Goal: Task Accomplishment & Management: Complete application form

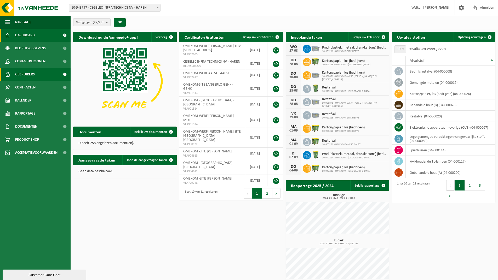
click at [15, 73] on link "Gebruikers" at bounding box center [35, 74] width 71 height 13
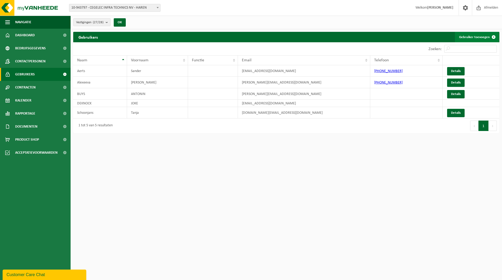
click at [463, 38] on link "Gebruiker toevoegen" at bounding box center [477, 37] width 44 height 10
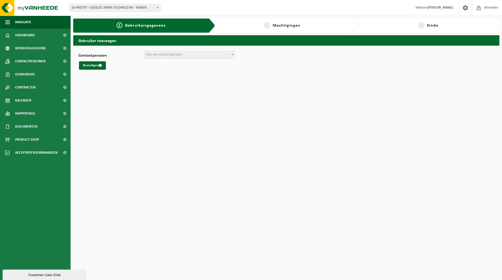
click at [181, 55] on span "Kies een contactpersoon" at bounding box center [164, 55] width 36 height 4
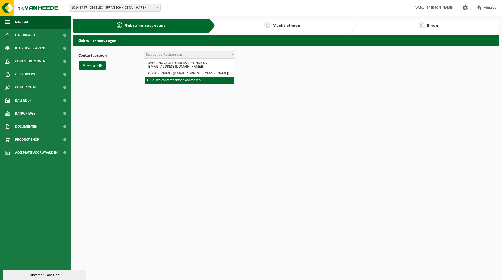
select select "0"
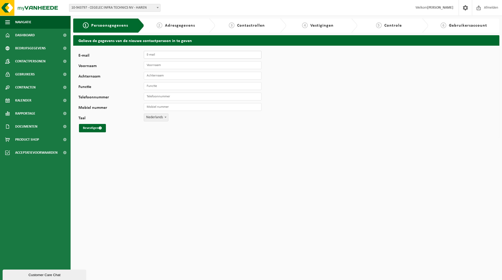
click at [181, 55] on input "E-mail" at bounding box center [203, 55] width 118 height 8
type input "wouter.rommens@omexom.com"
type input "Wouter"
type input "Rommens"
type input "project manager"
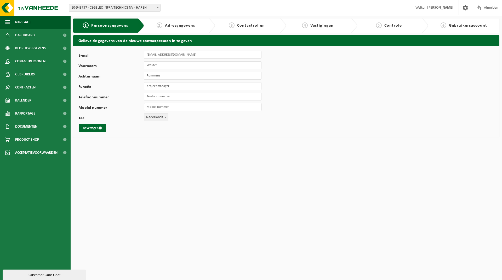
click at [155, 109] on input "Mobiel nummer" at bounding box center [203, 107] width 118 height 8
paste input "[PHONE_NUMBER]"
type input "[PHONE_NUMBER]"
click at [158, 97] on input "Telefoonnummer" at bounding box center [203, 97] width 118 height 8
paste input "[PHONE_NUMBER]"
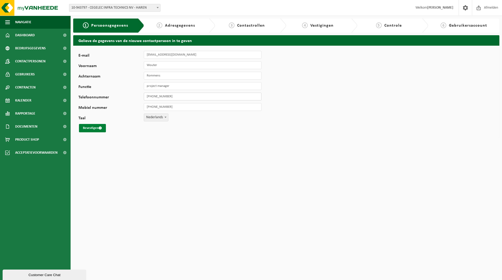
type input "[PHONE_NUMBER]"
click at [98, 129] on button "Bevestigen" at bounding box center [92, 128] width 27 height 8
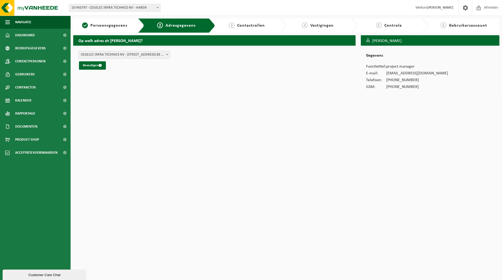
click at [168, 54] on span at bounding box center [166, 54] width 5 height 7
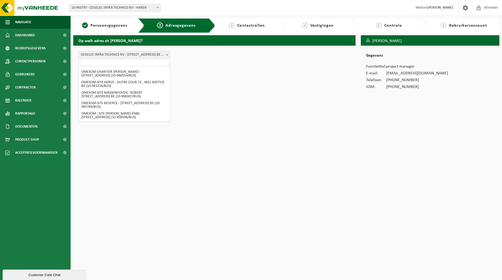
scroll to position [233, 0]
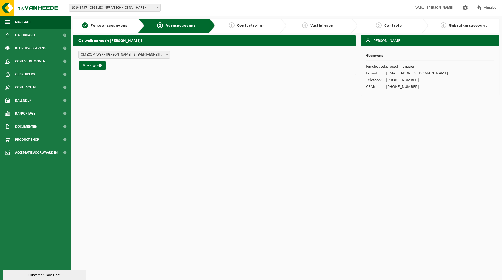
click at [143, 56] on span "OMEXOM-WERF ELIA BALEN - STEVENSVENNESTRAAT , 2400 MOL BE (10-976782/BUS)" at bounding box center [124, 54] width 91 height 7
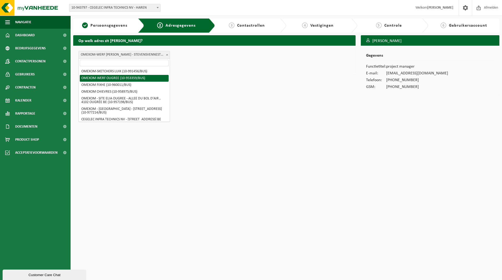
scroll to position [0, 0]
click at [167, 53] on span at bounding box center [166, 54] width 5 height 7
click at [104, 55] on span "OMEXOM-WERF ELIA BALEN - STEVENSVENNESTRAAT , 2400 MOL BE (10-976782/BUS)" at bounding box center [124, 54] width 91 height 7
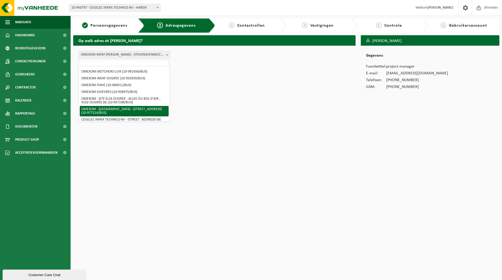
select select "610195"
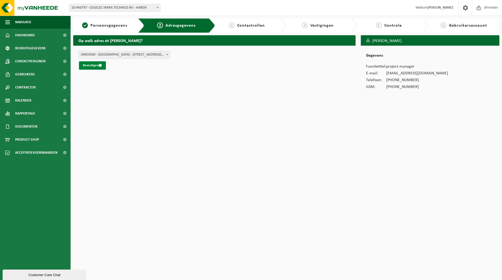
click at [89, 65] on button "Bevestigen" at bounding box center [92, 65] width 27 height 8
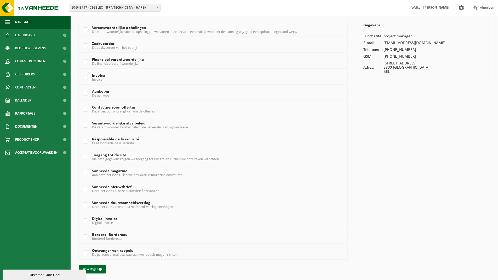
scroll to position [31, 0]
click at [86, 156] on label "Toegang tot de site Via deze gegevens krijgen we toegang tot uw site en kunnen …" at bounding box center [201, 157] width 239 height 8
click at [81, 150] on input "Toegang tot de site Via deze gegevens krijgen we toegang tot uw site en kunnen …" at bounding box center [81, 150] width 0 height 0
checkbox input "true"
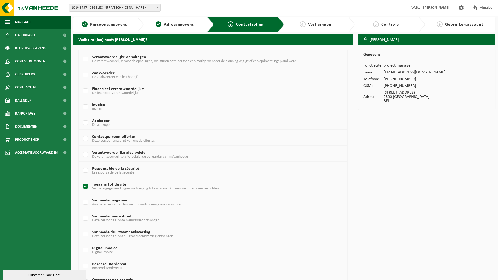
scroll to position [0, 0]
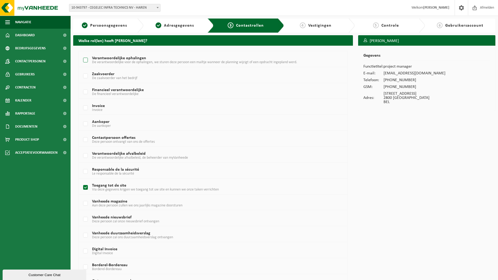
click at [85, 59] on label "Verantwoordelijke ophalingen De verantwoordelijke voor de ophalingen, we sturen…" at bounding box center [201, 60] width 239 height 8
click at [81, 54] on input "Verantwoordelijke ophalingen De verantwoordelijke voor de ophalingen, we sturen…" at bounding box center [81, 54] width 0 height 0
checkbox input "true"
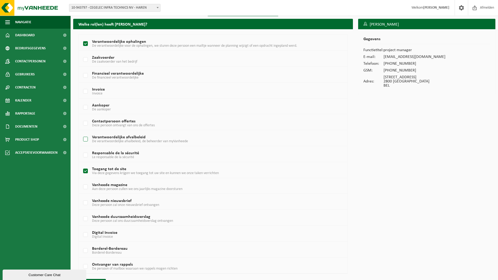
scroll to position [31, 0]
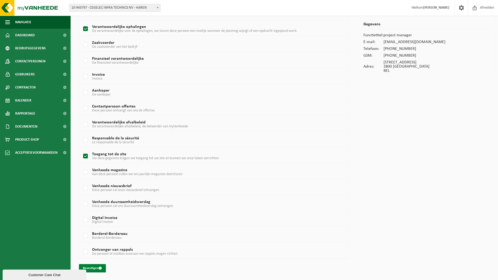
click at [93, 266] on button "Bevestigen" at bounding box center [92, 268] width 27 height 8
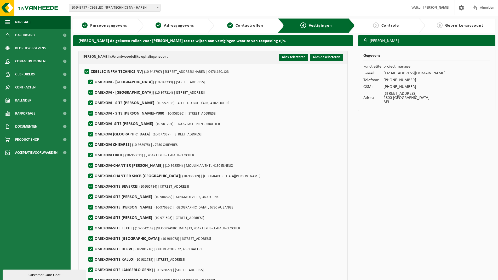
click at [92, 82] on label"] "OMEXOM - [GEOGRAPHIC_DATA] | (10-943239) | [STREET_ADDRESS]" at bounding box center [145, 82] width 117 height 8
click at [86, 76] on input "OMEXOM - [GEOGRAPHIC_DATA] | (10-943239) | [STREET_ADDRESS]" at bounding box center [86, 76] width 0 height 0
checkbox input "false"
click at [90, 92] on label"] "OMEXOM - [GEOGRAPHIC_DATA] | (10-977214) | [STREET_ADDRESS]" at bounding box center [145, 93] width 117 height 8
click at [86, 86] on input "OMEXOM - MECHELEN | (10-977214) | ANTWERPSESTEENWEG 106/c, 2800 MECHELEN" at bounding box center [86, 86] width 0 height 0
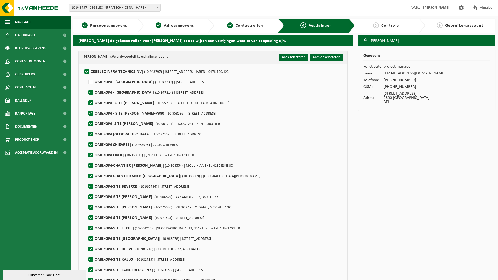
checkbox input "false"
click at [89, 103] on label"] "OMEXOM - SITE ELIA OUGREE | (10-957198) | ALLEE DU BOL D'AIR , 4102 OUGRÉE" at bounding box center [159, 103] width 144 height 8
click at [86, 97] on input "OMEXOM - SITE ELIA OUGREE | (10-957198) | ALLEE DU BOL D'AIR , 4102 OUGRÉE" at bounding box center [86, 96] width 0 height 0
checkbox input "false"
click at [89, 114] on label"] "OMEXOM - SITE ELIA RIMIERE-P380 | (10-958596) | RUE BONRY 4, 4121 NEUVILLE-EN-C…" at bounding box center [151, 114] width 129 height 8
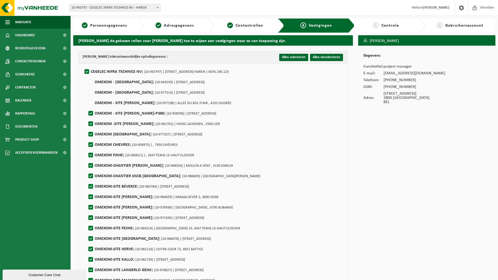
click at [86, 107] on input "OMEXOM - SITE ELIA RIMIERE-P380 | (10-958596) | RUE BONRY 4, 4121 NEUVILLE-EN-C…" at bounding box center [86, 107] width 0 height 0
checkbox input "false"
click at [92, 132] on label"] "OMEXOM BELGIUM | (10-977337) | BAARBEEK 8, 2070 ZWIJNDRECHT" at bounding box center [144, 135] width 115 height 8
click at [86, 128] on input "OMEXOM BELGIUM | (10-977337) | BAARBEEK 8, 2070 ZWIJNDRECHT" at bounding box center [86, 128] width 0 height 0
checkbox input "false"
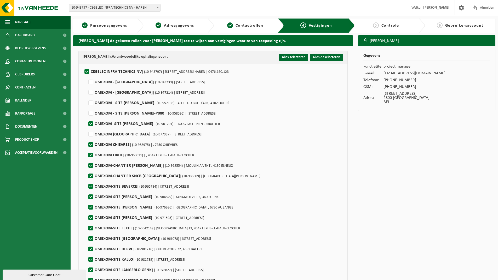
click at [91, 143] on label"] "OMEXOM CHIEVRES | (10-958975) | , 7950 CHIÈVRES" at bounding box center [132, 145] width 90 height 8
click at [86, 138] on input "OMEXOM CHIEVRES | (10-958975) | , 7950 CHIÈVRES" at bounding box center [86, 138] width 0 height 0
checkbox input "false"
click at [91, 154] on label"] "OMEXOM FIXHE | (10-960011) | , 4347 FEXHE-LE-HAUT-CLOCHER" at bounding box center [140, 156] width 107 height 8
click at [86, 149] on input "OMEXOM FIXHE | (10-960011) | , 4347 FEXHE-LE-HAUT-CLOCHER" at bounding box center [86, 149] width 0 height 0
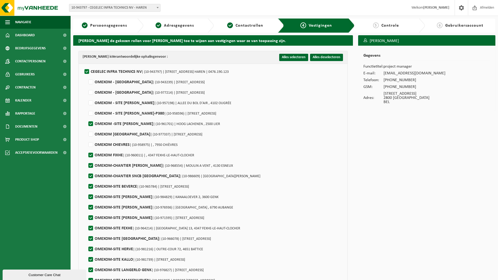
checkbox input "false"
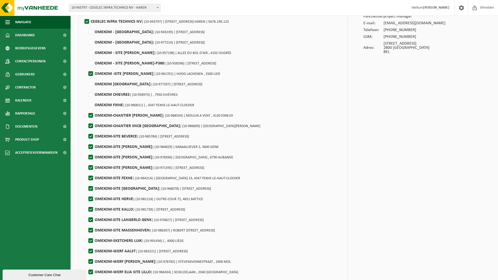
scroll to position [52, 0]
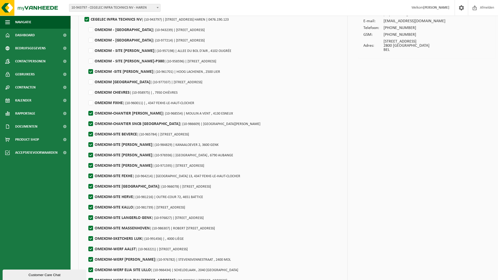
click at [93, 112] on label"] "OMEXOM-CHANTIER ELIA ESNEU | (10-968554) | MOULIN A VENT , 4130 ESNEUX" at bounding box center [160, 114] width 146 height 8
click at [86, 107] on input "OMEXOM-CHANTIER ELIA ESNEU | (10-968554) | MOULIN A VENT , 4130 ESNEUX" at bounding box center [86, 107] width 0 height 0
checkbox input "false"
click at [92, 124] on label"] "OMEXOM-CHANTIER SNCB NAMUR | (10-986609) | RUE HENRI BLES , 5000 NAMUR" at bounding box center [173, 124] width 173 height 8
click at [86, 118] on input "OMEXOM-CHANTIER SNCB NAMUR | (10-986609) | RUE HENRI BLES , 5000 NAMUR" at bounding box center [86, 117] width 0 height 0
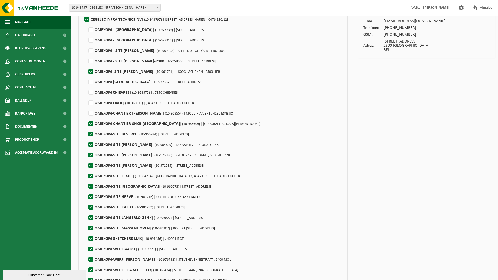
checkbox input "false"
click at [91, 136] on label"] "OMEXOM-SITE BEVERCE | (10-965784) | ROUTE DE BEVERCE 24, 4960 BEVERCÉ" at bounding box center [138, 135] width 102 height 8
click at [86, 128] on input "OMEXOM-SITE BEVERCE | (10-965784) | ROUTE DE BEVERCE 24, 4960 BEVERCÉ" at bounding box center [86, 128] width 0 height 0
checkbox input "false"
click at [92, 143] on label"] "OMEXOM-SITE ELIA ANDUM | (10-984829) | KANAALOEVER 2, 3600 GENK" at bounding box center [152, 145] width 131 height 8
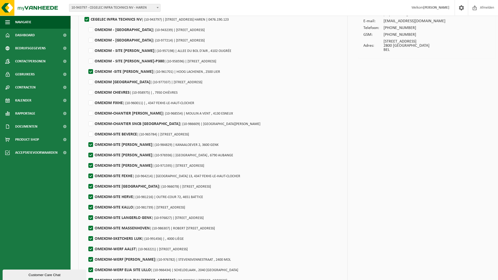
click at [86, 138] on input "OMEXOM-SITE ELIA ANDUM | (10-984829) | KANAALOEVER 2, 3600 GENK" at bounding box center [86, 138] width 0 height 0
click at [92, 143] on label"] "OMEXOM-SITE ELIA ANDUM | (10-984829) | KANAALOEVER 2, 3600 GENK" at bounding box center [152, 145] width 131 height 8
click at [86, 138] on input "OMEXOM-SITE ELIA ANDUM | (10-984829) | KANAALOEVER 2, 3600 GENK" at bounding box center [86, 138] width 0 height 0
checkbox input "true"
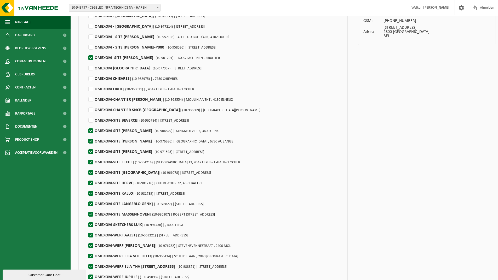
scroll to position [105, 0]
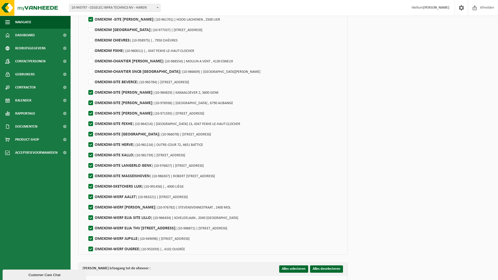
click at [92, 104] on label"] "OMEXOM-SITE ELIA AUBANGE | (10-976936) | RUE DE LA LINALUX , 6790 AUBANGE" at bounding box center [160, 103] width 146 height 8
click at [86, 97] on input "OMEXOM-SITE ELIA AUBANGE | (10-976936) | RUE DE LA LINALUX , 6790 AUBANGE" at bounding box center [86, 96] width 0 height 0
checkbox input "false"
click at [94, 115] on label"] "OMEXOM-SITE ELIA LEVAL SERAING | (10-971595) | RUE DE LA BARRIERE 42, 4100 SERA…" at bounding box center [145, 114] width 117 height 8
click at [86, 107] on input "OMEXOM-SITE ELIA LEVAL SERAING | (10-971595) | RUE DE LA BARRIERE 42, 4100 SERA…" at bounding box center [86, 107] width 0 height 0
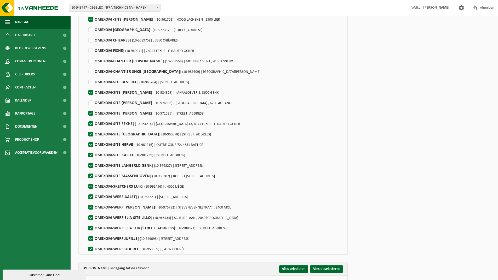
checkbox input "false"
click at [94, 124] on label"] "OMEXOM-SITE FEXHE | (10-964214) | RUE DU PERY 13, 4347 FEXHE-LE-HAUT-CLOCHER" at bounding box center [163, 124] width 153 height 8
click at [86, 118] on input "OMEXOM-SITE FEXHE | (10-964214) | RUE DU PERY 13, 4347 FEXHE-LE-HAUT-CLOCHER" at bounding box center [86, 117] width 0 height 0
checkbox input "false"
click at [92, 146] on label"] "OMEXOM-SITE HERVE | (10-981216) | OUTRE-COUR 72, 4651 BATTICE" at bounding box center [145, 145] width 116 height 8
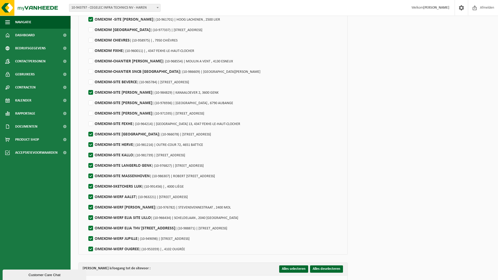
click at [86, 138] on input "OMEXOM-SITE HERVE | (10-981216) | OUTRE-COUR 72, 4651 BATTICE" at bounding box center [86, 138] width 0 height 0
checkbox input "false"
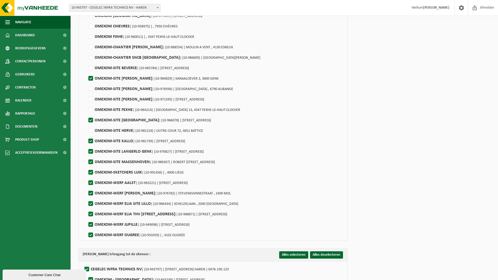
scroll to position [131, 0]
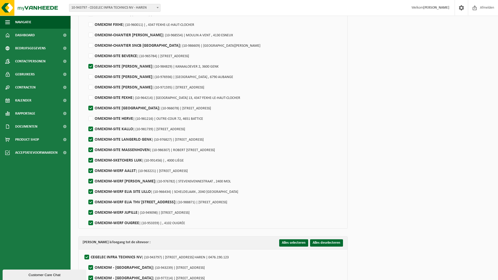
click at [93, 159] on label"] "OMEXOM-SKETCHERS LUIK | (10-991456) | , 4000 LIÈGE" at bounding box center [135, 161] width 96 height 8
click at [86, 154] on input "OMEXOM-SKETCHERS LUIK | (10-991456) | , 4000 LIÈGE" at bounding box center [86, 154] width 0 height 0
checkbox input "false"
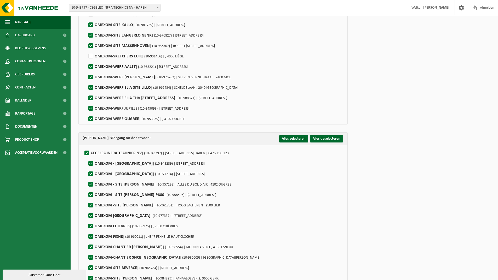
scroll to position [235, 0]
click at [92, 108] on label"] "OMEXOM-WERF JUPILLE | (10-949098) | RUE DE LIEGE 22, 4020 JUPILLE-SUR-MEUSE" at bounding box center [138, 109] width 102 height 8
click at [86, 102] on input "OMEXOM-WERF JUPILLE | (10-949098) | RUE DE LIEGE 22, 4020 JUPILLE-SUR-MEUSE" at bounding box center [86, 102] width 0 height 0
checkbox input "false"
click at [91, 120] on label"] "OMEXOM-WERF OUGREE | (10-953359) | , 4102 OUGRÉE" at bounding box center [136, 119] width 98 height 8
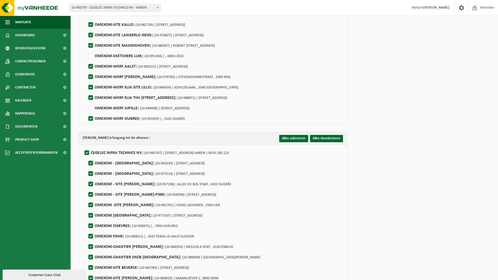
click at [86, 112] on input "OMEXOM-WERF OUGREE | (10-953359) | , 4102 OUGRÉE" at bounding box center [86, 112] width 0 height 0
checkbox input "false"
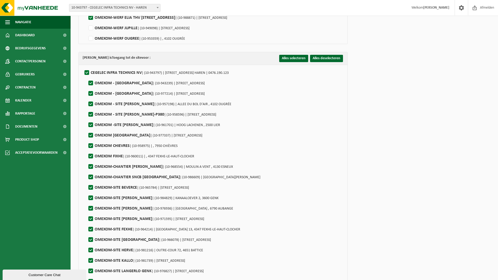
scroll to position [340, 0]
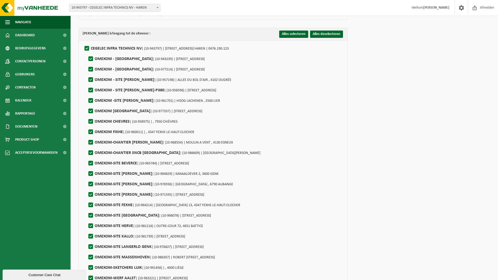
click at [88, 47] on label"] "CEGELEC INFRA TECHNICS NV | (10-943797) | AVENUE DU BOURGET 44, 1130 HAREN | 04…" at bounding box center [155, 49] width 145 height 8
click at [83, 42] on input "CEGELEC INFRA TECHNICS NV | (10-943797) | AVENUE DU BOURGET 44, 1130 HAREN | 04…" at bounding box center [82, 42] width 0 height 0
checkbox input "false"
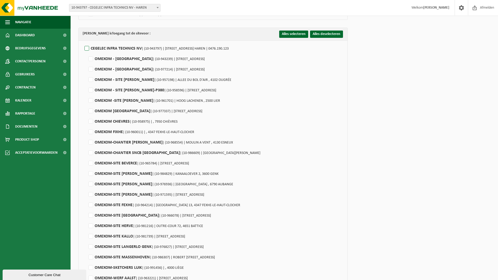
checkbox input "false"
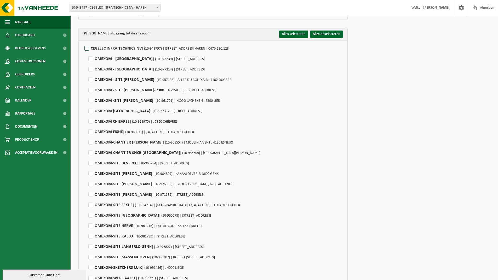
checkbox input "false"
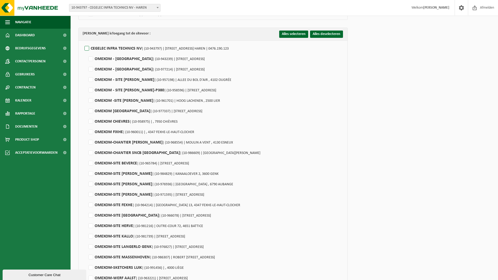
checkbox input "false"
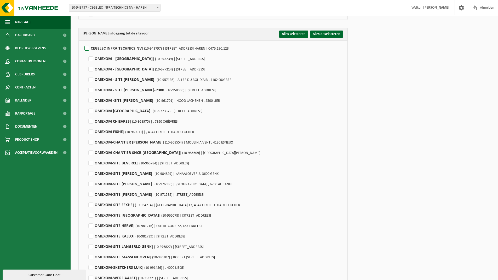
checkbox input "false"
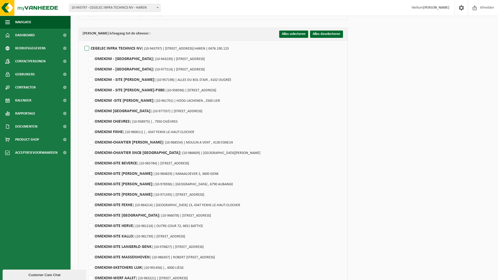
checkbox input "false"
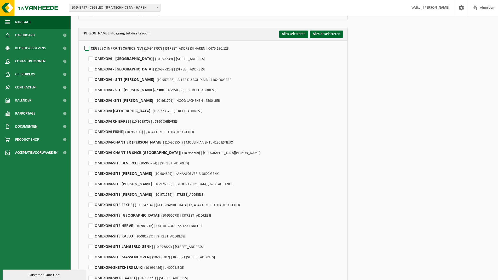
checkbox input "false"
click at [90, 102] on label"] "OMEXOM -SITE ELIA LINT | (10-961701) | HOOG LACHENEN , 2500 LIER" at bounding box center [153, 101] width 133 height 8
click at [86, 94] on input "OMEXOM -SITE ELIA LINT | (10-961701) | HOOG LACHENEN , 2500 LIER" at bounding box center [86, 94] width 0 height 0
checkbox input "true"
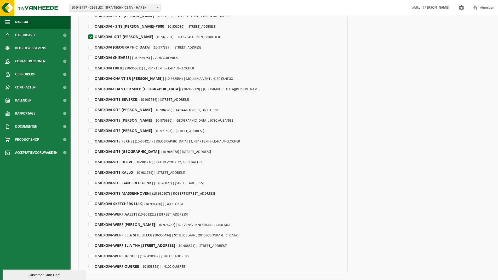
scroll to position [419, 0]
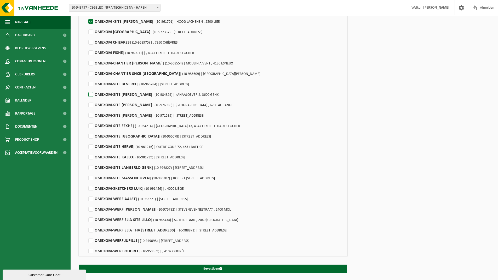
click at [90, 94] on label"] "OMEXOM-SITE ELIA ANDUM | (10-984829) | KANAALOEVER 2, 3600 GENK" at bounding box center [152, 95] width 131 height 8
click at [86, 88] on input "OMEXOM-SITE ELIA ANDUM | (10-984829) | KANAALOEVER 2, 3600 GENK" at bounding box center [86, 88] width 0 height 0
checkbox input "true"
click at [94, 135] on label"] "OMEXOM-SITE GENT | (10-966078) | DENDERMONDSESTEENWEG 406, 9040 SINT-AMANDSBERG" at bounding box center [149, 137] width 124 height 8
click at [86, 130] on input "OMEXOM-SITE GENT | (10-966078) | DENDERMONDSESTEENWEG 406, 9040 SINT-AMANDSBERG" at bounding box center [86, 130] width 0 height 0
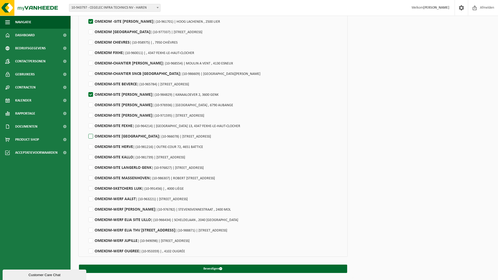
checkbox input "true"
click at [93, 155] on label"] "OMEXOM-SITE KALLO | (10-981739) | KAPELDIJKSTRAAT , 9120 KALLO" at bounding box center [136, 158] width 98 height 8
click at [86, 151] on input "OMEXOM-SITE KALLO | (10-981739) | KAPELDIJKSTRAAT , 9120 KALLO" at bounding box center [86, 151] width 0 height 0
checkbox input "true"
click at [90, 166] on label"] "OMEXOM-SITE LANGERLO GENK | (10-976827) | SWINNENWIJERWEG 3, 3600 GENK" at bounding box center [145, 168] width 116 height 8
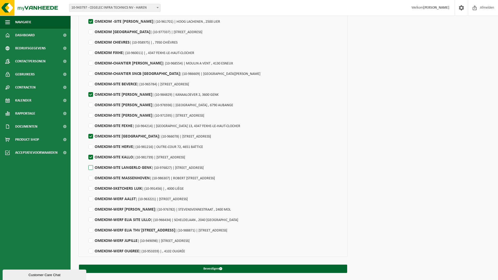
click at [86, 161] on input "OMEXOM-SITE LANGERLO GENK | (10-976827) | SWINNENWIJERWEG 3, 3600 GENK" at bounding box center [86, 161] width 0 height 0
checkbox input "true"
click at [90, 178] on label"] "OMEXOM-SITE MASSENHOVEN | (10-986307) | ROBERT ORLENTSTRAAT 2, 2240 MASSENHOVEN" at bounding box center [151, 179] width 128 height 8
click at [86, 172] on input "OMEXOM-SITE MASSENHOVEN | (10-986307) | ROBERT ORLENTSTRAAT 2, 2240 MASSENHOVEN" at bounding box center [86, 172] width 0 height 0
checkbox input "true"
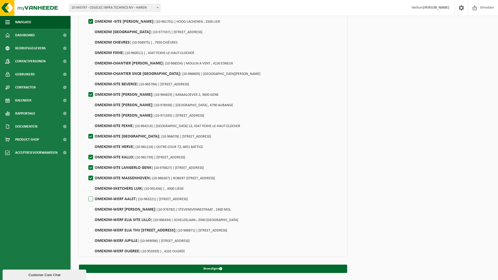
click at [93, 201] on label"] "OMEXOM-WERF AALST | (10-963221) | EREMBODEGEMSTRAAT 2, 9300 AALST" at bounding box center [137, 199] width 100 height 8
click at [86, 193] on input "OMEXOM-WERF AALST | (10-963221) | EREMBODEGEMSTRAAT 2, 9300 AALST" at bounding box center [86, 193] width 0 height 0
checkbox input "true"
click at [90, 208] on label"] "OMEXOM-WERF ELIA BALEN | (10-976782) | STEVENSVENNESTRAAT , 2400 MOL" at bounding box center [158, 210] width 143 height 8
click at [86, 203] on input "OMEXOM-WERF ELIA BALEN | (10-976782) | STEVENSVENNESTRAAT , 2400 MOL" at bounding box center [86, 203] width 0 height 0
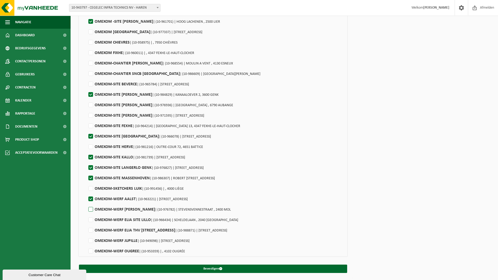
checkbox input "true"
click at [91, 220] on label"] "OMEXOM-WERF ELIA SITE LILLO | (10-966434) | SCHELDELAAN , 2040 ANTWERPEN" at bounding box center [162, 220] width 151 height 8
click at [86, 214] on input "OMEXOM-WERF ELIA SITE LILLO | (10-966434) | SCHELDELAAN , 2040 ANTWERPEN" at bounding box center [86, 213] width 0 height 0
checkbox input "true"
click at [92, 230] on label"] "OMEXOM-WERF ELIA THV EBESLAAN 1 | (10-988871) | EBESLAAN 1, 2960 SINT-JOB-IN-'T…" at bounding box center [157, 231] width 140 height 8
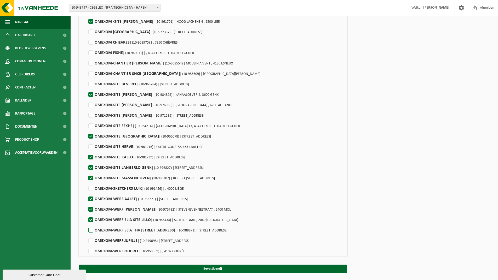
click at [86, 224] on input "OMEXOM-WERF ELIA THV EBESLAAN 1 | (10-988871) | EBESLAAN 1, 2960 SINT-JOB-IN-'T…" at bounding box center [86, 224] width 0 height 0
checkbox input "true"
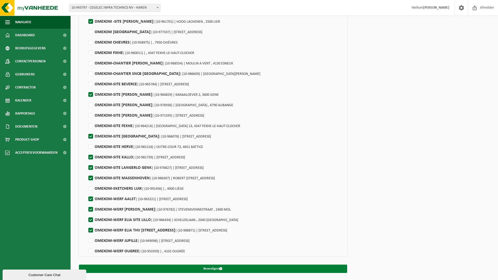
click at [219, 267] on button "Bevestigen" at bounding box center [213, 269] width 268 height 8
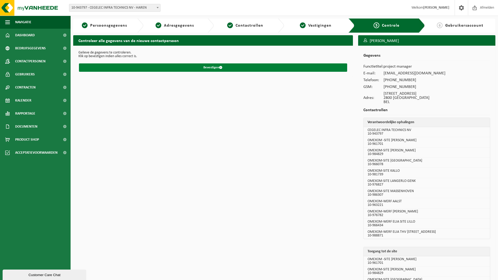
click at [215, 68] on button "Bevestigen" at bounding box center [213, 67] width 268 height 8
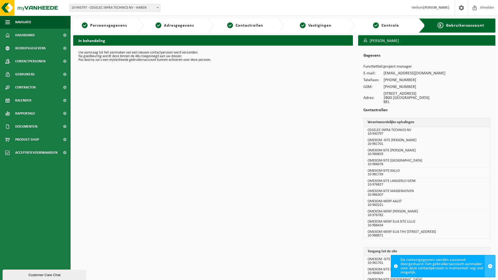
click at [488, 267] on span "button" at bounding box center [490, 266] width 5 height 5
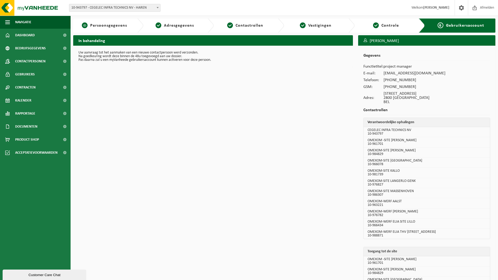
click at [91, 26] on span "Persoonsgegevens" at bounding box center [108, 26] width 37 height 4
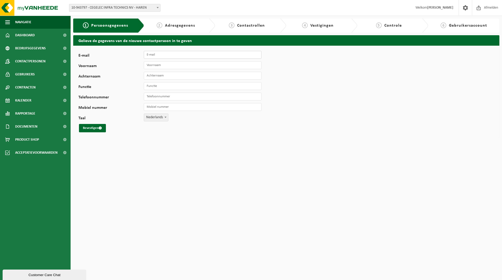
drag, startPoint x: 157, startPoint y: 55, endPoint x: 175, endPoint y: 58, distance: 18.0
click at [158, 55] on input "E-mail" at bounding box center [203, 55] width 118 height 8
type input "[PERSON_NAME][EMAIL_ADDRESS][DOMAIN_NAME]"
type input "Hannes"
type input "Schoonaert"
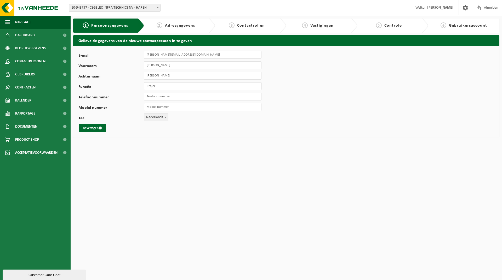
type input "project manager"
drag, startPoint x: 249, startPoint y: 199, endPoint x: 179, endPoint y: 103, distance: 119.0
click at [250, 195] on html "Vestiging: 10-943797 - CEGELEC INFRA TECHNICS NV - HAREN 10-943239 - OMEXOM - M…" at bounding box center [251, 140] width 502 height 280
click at [159, 99] on input "Telefoonnummer" at bounding box center [203, 97] width 118 height 8
paste input "[PHONE_NUMBER]"
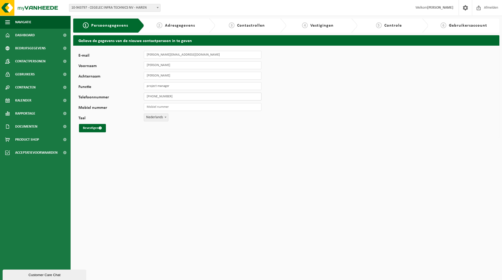
type input "[PHONE_NUMBER]"
click at [151, 107] on input "Mobiel nummer" at bounding box center [203, 107] width 118 height 8
paste input "[PHONE_NUMBER]"
type input "[PHONE_NUMBER]"
click at [98, 128] on button "Bevestigen" at bounding box center [92, 128] width 27 height 8
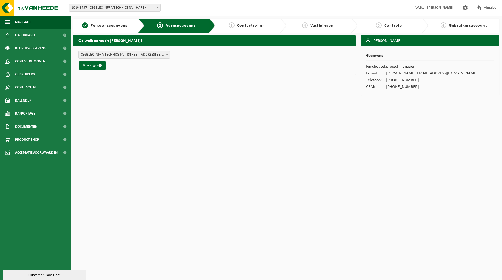
click at [169, 55] on span at bounding box center [166, 54] width 5 height 7
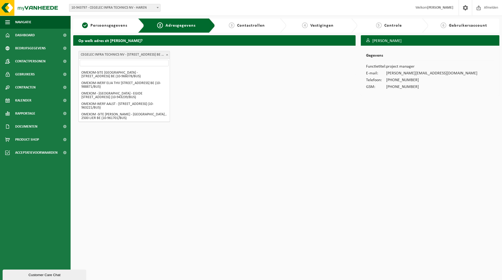
scroll to position [70, 0]
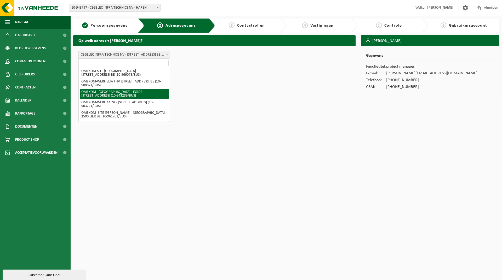
select select "549835"
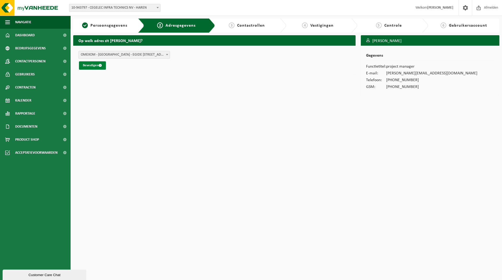
click at [88, 65] on button "Bevestigen" at bounding box center [92, 65] width 27 height 8
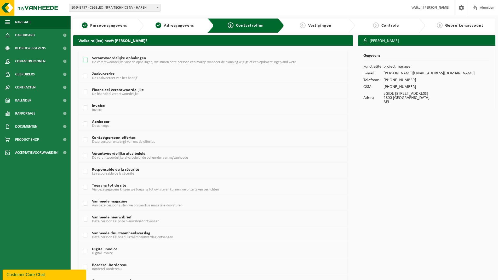
click at [88, 59] on label "Verantwoordelijke ophalingen De verantwoordelijke voor de ophalingen, we sturen…" at bounding box center [201, 60] width 239 height 8
click at [81, 54] on input "Verantwoordelijke ophalingen De verantwoordelijke voor de ophalingen, we sturen…" at bounding box center [81, 54] width 0 height 0
checkbox input "true"
drag, startPoint x: 84, startPoint y: 155, endPoint x: 87, endPoint y: 155, distance: 2.9
click at [85, 155] on label "Verantwoordelijke afvalbeleid De verantwoordelijke afvalbeleid, de beheerder va…" at bounding box center [201, 156] width 239 height 8
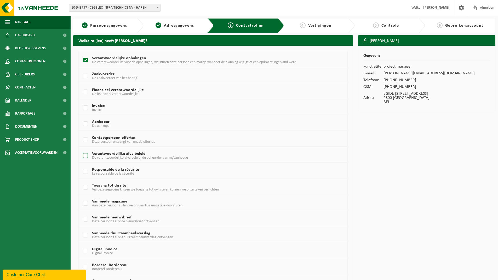
click at [81, 149] on input "Verantwoordelijke afvalbeleid De verantwoordelijke afvalbeleid, de beheerder va…" at bounding box center [81, 149] width 0 height 0
checkbox input "true"
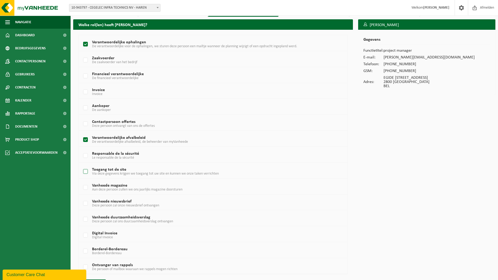
scroll to position [31, 0]
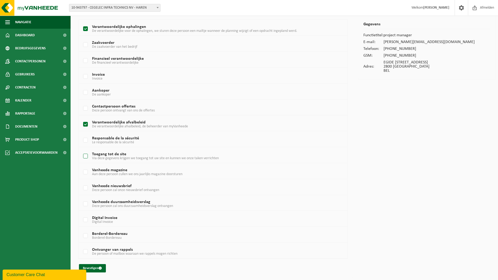
click at [87, 157] on label "Toegang tot de site Via deze gegevens krijgen we toegang tot uw site en kunnen …" at bounding box center [201, 157] width 239 height 8
click at [81, 150] on input "Toegang tot de site Via deze gegevens krijgen we toegang tot uw site en kunnen …" at bounding box center [81, 150] width 0 height 0
checkbox input "true"
click at [97, 268] on button "Bevestigen" at bounding box center [92, 268] width 27 height 8
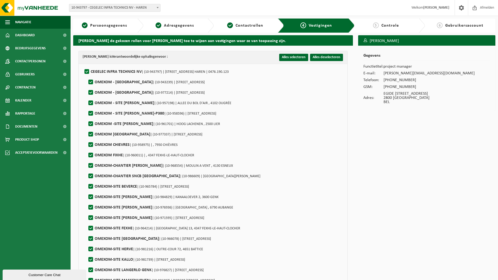
click at [88, 72] on label"] "CEGELEC INFRA TECHNICS NV | (10-943797) | AVENUE DU BOURGET 44, 1130 HAREN | 04…" at bounding box center [155, 72] width 145 height 8
click at [83, 65] on input "CEGELEC INFRA TECHNICS NV | (10-943797) | AVENUE DU BOURGET 44, 1130 HAREN | 04…" at bounding box center [82, 65] width 0 height 0
checkbox input "false"
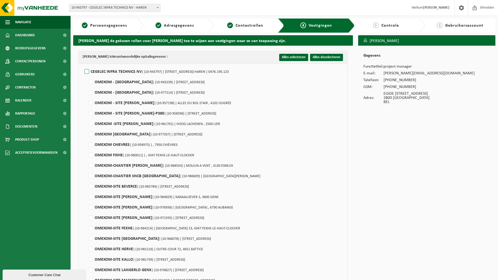
checkbox input "false"
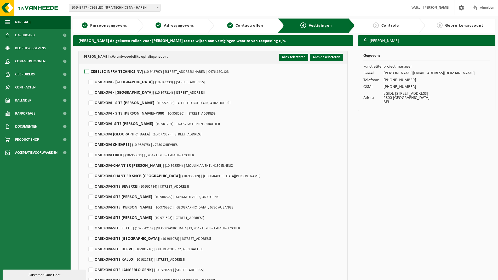
checkbox input "false"
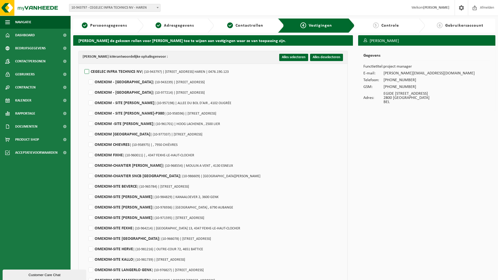
checkbox input "false"
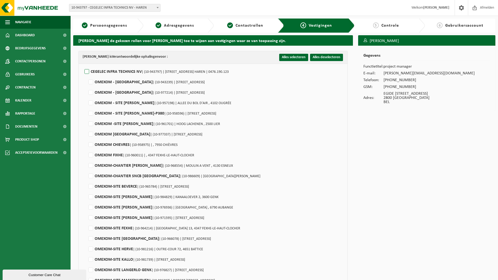
checkbox input "false"
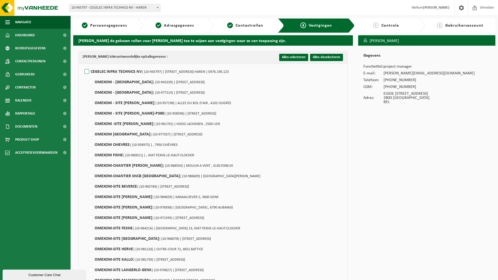
checkbox input "false"
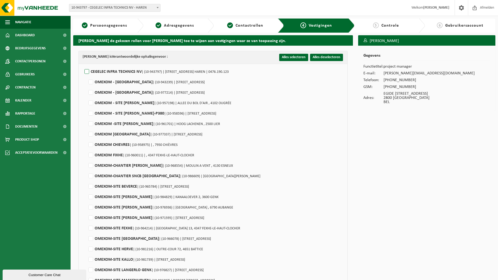
checkbox input "false"
click at [93, 124] on label"] "OMEXOM -SITE ELIA LINT | (10-961701) | HOOG LACHENEN , 2500 LIER" at bounding box center [153, 124] width 133 height 8
click at [86, 118] on input "OMEXOM -SITE ELIA LINT | (10-961701) | HOOG LACHENEN , 2500 LIER" at bounding box center [86, 117] width 0 height 0
checkbox input "true"
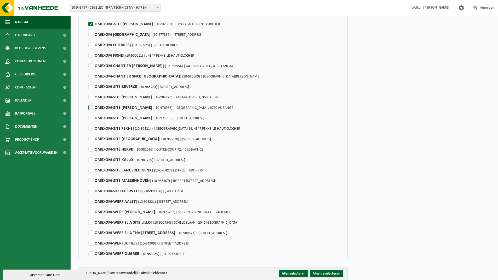
scroll to position [105, 0]
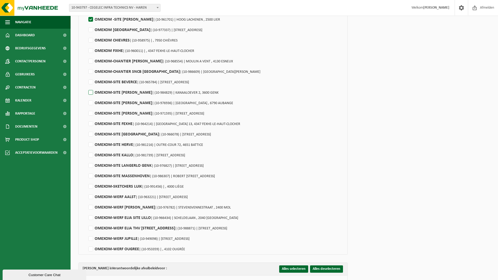
click at [91, 92] on label"] "OMEXOM-SITE ELIA ANDUM | (10-984829) | KANAALOEVER 2, 3600 GENK" at bounding box center [152, 93] width 131 height 8
click at [86, 86] on input "OMEXOM-SITE ELIA ANDUM | (10-984829) | KANAALOEVER 2, 3600 GENK" at bounding box center [86, 86] width 0 height 0
checkbox input "true"
click at [89, 135] on label"] "OMEXOM-SITE GENT | (10-966078) | DENDERMONDSESTEENWEG 406, 9040 SINT-AMANDSBERG" at bounding box center [149, 135] width 124 height 8
click at [86, 128] on input "OMEXOM-SITE GENT | (10-966078) | DENDERMONDSESTEENWEG 406, 9040 SINT-AMANDSBERG" at bounding box center [86, 128] width 0 height 0
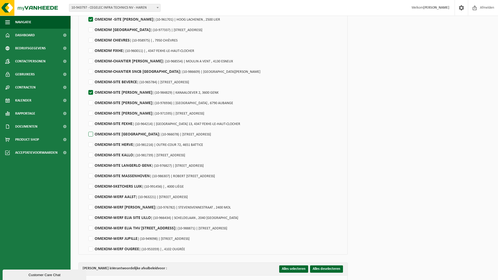
checkbox input "true"
click at [93, 157] on label"] "OMEXOM-SITE KALLO | (10-981739) | KAPELDIJKSTRAAT , 9120 KALLO" at bounding box center [136, 156] width 98 height 8
click at [86, 149] on input "OMEXOM-SITE KALLO | (10-981739) | KAPELDIJKSTRAAT , 9120 KALLO" at bounding box center [86, 149] width 0 height 0
checkbox input "true"
click at [91, 166] on label"] "OMEXOM-SITE LANGERLO GENK | (10-976827) | SWINNENWIJERWEG 3, 3600 GENK" at bounding box center [145, 166] width 116 height 8
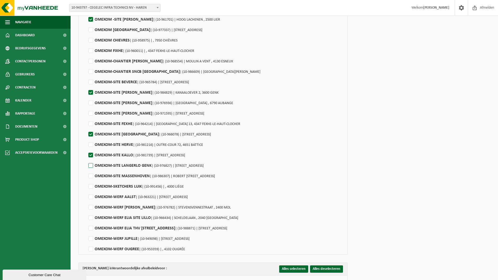
click at [86, 159] on input "OMEXOM-SITE LANGERLO GENK | (10-976827) | SWINNENWIJERWEG 3, 3600 GENK" at bounding box center [86, 159] width 0 height 0
checkbox input "true"
click at [91, 175] on label"] "OMEXOM-SITE MASSENHOVEN | (10-986307) | ROBERT ORLENTSTRAAT 2, 2240 MASSENHOVEN" at bounding box center [151, 176] width 128 height 8
click at [86, 170] on input "OMEXOM-SITE MASSENHOVEN | (10-986307) | ROBERT ORLENTSTRAAT 2, 2240 MASSENHOVEN" at bounding box center [86, 170] width 0 height 0
checkbox input "true"
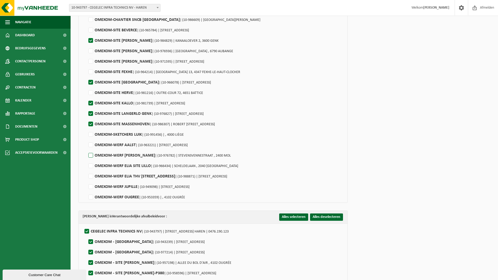
scroll to position [157, 0]
click at [91, 143] on label"] "OMEXOM-WERF AALST | (10-963221) | EREMBODEGEMSTRAAT 2, 9300 AALST" at bounding box center [137, 145] width 100 height 8
click at [86, 138] on input "OMEXOM-WERF AALST | (10-963221) | EREMBODEGEMSTRAAT 2, 9300 AALST" at bounding box center [86, 138] width 0 height 0
checkbox input "true"
click at [91, 156] on label"] "OMEXOM-WERF ELIA BALEN | (10-976782) | STEVENSVENNESTRAAT , 2400 MOL" at bounding box center [158, 156] width 143 height 8
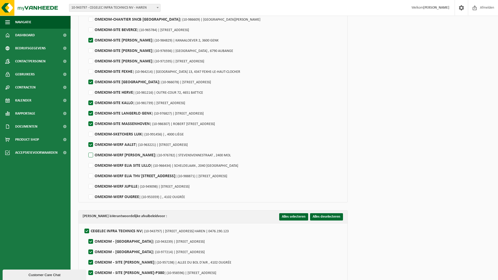
click at [86, 149] on input "OMEXOM-WERF ELIA BALEN | (10-976782) | STEVENSVENNESTRAAT , 2400 MOL" at bounding box center [86, 149] width 0 height 0
checkbox input "true"
click at [92, 166] on label"] "OMEXOM-WERF ELIA SITE LILLO | (10-966434) | SCHELDELAAN , 2040 ANTWERPEN" at bounding box center [162, 166] width 151 height 8
click at [86, 159] on input "OMEXOM-WERF ELIA SITE LILLO | (10-966434) | SCHELDELAAN , 2040 ANTWERPEN" at bounding box center [86, 159] width 0 height 0
checkbox input "true"
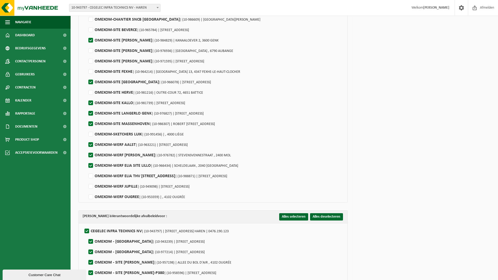
drag, startPoint x: 91, startPoint y: 177, endPoint x: 105, endPoint y: 170, distance: 15.4
click at [91, 177] on label"] "OMEXOM-WERF ELIA THV EBESLAAN 1 | (10-988871) | EBESLAAN 1, 2960 SINT-JOB-IN-'T…" at bounding box center [157, 176] width 140 height 8
click at [86, 170] on input "OMEXOM-WERF ELIA THV EBESLAAN 1 | (10-988871) | EBESLAAN 1, 2960 SINT-JOB-IN-'T…" at bounding box center [86, 170] width 0 height 0
checkbox input "true"
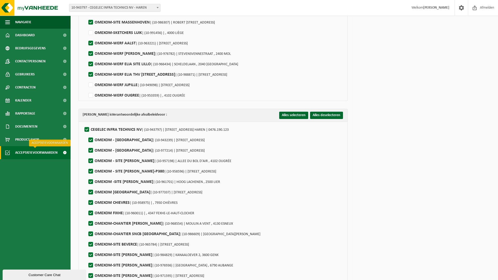
scroll to position [261, 0]
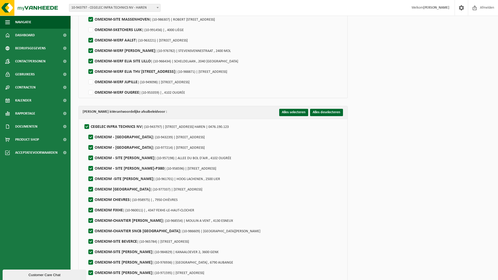
click at [87, 125] on label"] "CEGELEC INFRA TECHNICS NV | (10-943797) | AVENUE DU BOURGET 44, 1130 HAREN | 04…" at bounding box center [155, 127] width 145 height 8
click at [83, 120] on input "CEGELEC INFRA TECHNICS NV | (10-943797) | AVENUE DU BOURGET 44, 1130 HAREN | 04…" at bounding box center [82, 120] width 0 height 0
checkbox input "false"
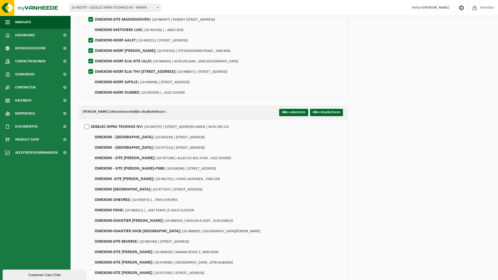
checkbox input "false"
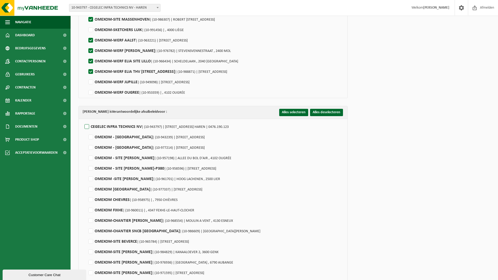
checkbox input "false"
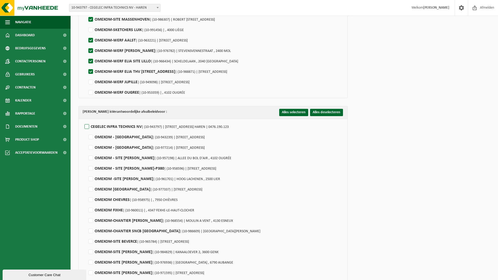
checkbox input "false"
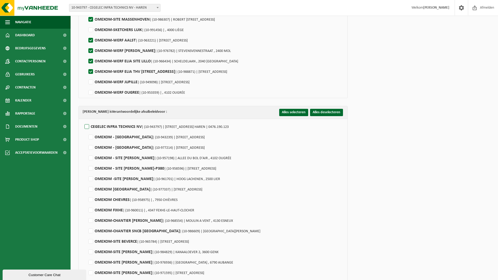
checkbox input "false"
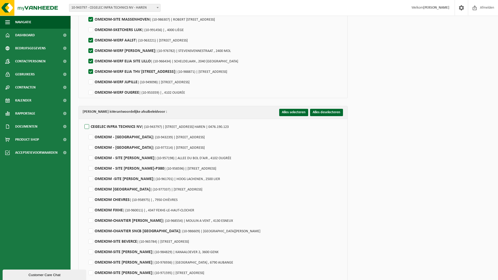
checkbox input "false"
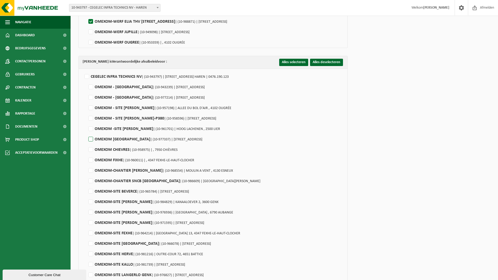
scroll to position [314, 0]
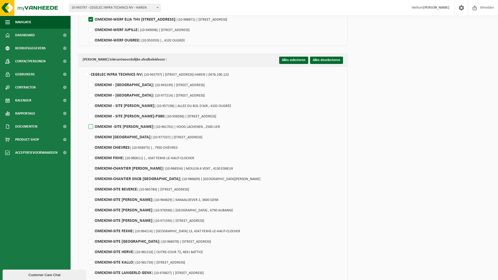
click at [91, 127] on label"] "OMEXOM -SITE ELIA LINT | (10-961701) | HOOG LACHENEN , 2500 LIER" at bounding box center [153, 127] width 133 height 8
click at [86, 120] on input "OMEXOM -SITE ELIA LINT | (10-961701) | HOOG LACHENEN , 2500 LIER" at bounding box center [86, 120] width 0 height 0
checkbox input "true"
click at [92, 199] on label"] "OMEXOM-SITE ELIA ANDUM | (10-984829) | KANAALOEVER 2, 3600 GENK" at bounding box center [152, 200] width 131 height 8
click at [86, 194] on input "OMEXOM-SITE ELIA ANDUM | (10-984829) | KANAALOEVER 2, 3600 GENK" at bounding box center [86, 193] width 0 height 0
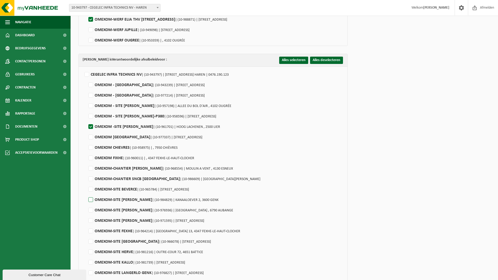
checkbox input "true"
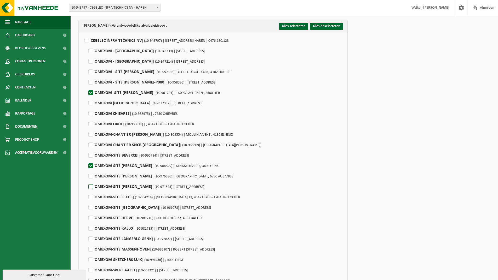
scroll to position [366, 0]
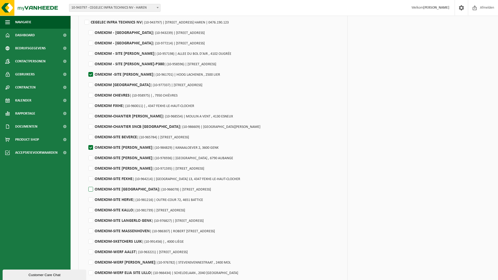
click at [92, 189] on label"] "OMEXOM-SITE GENT | (10-966078) | DENDERMONDSESTEENWEG 406, 9040 SINT-AMANDSBERG" at bounding box center [149, 190] width 124 height 8
click at [86, 183] on input "OMEXOM-SITE GENT | (10-966078) | DENDERMONDSESTEENWEG 406, 9040 SINT-AMANDSBERG" at bounding box center [86, 183] width 0 height 0
checkbox input "true"
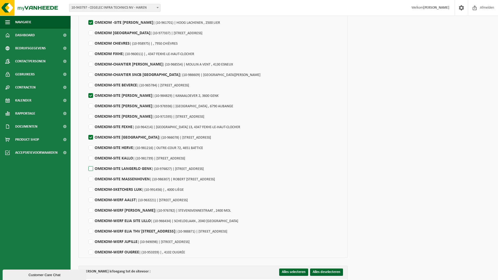
scroll to position [418, 0]
click at [92, 159] on label"] "OMEXOM-SITE KALLO | (10-981739) | KAPELDIJKSTRAAT , 9120 KALLO" at bounding box center [136, 158] width 98 height 8
click at [86, 152] on input "OMEXOM-SITE KALLO | (10-981739) | KAPELDIJKSTRAAT , 9120 KALLO" at bounding box center [86, 152] width 0 height 0
checkbox input "true"
click at [91, 168] on label"] "OMEXOM-SITE LANGERLO GENK | (10-976827) | SWINNENWIJERWEG 3, 3600 GENK" at bounding box center [145, 169] width 116 height 8
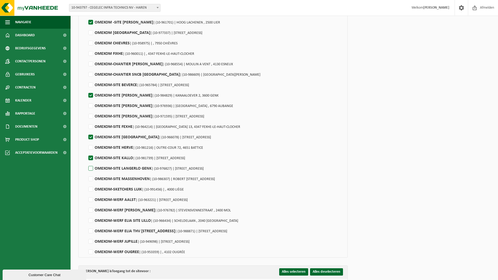
click at [86, 162] on input "OMEXOM-SITE LANGERLO GENK | (10-976827) | SWINNENWIJERWEG 3, 3600 GENK" at bounding box center [86, 162] width 0 height 0
checkbox input "true"
click at [89, 180] on label"] "OMEXOM-SITE MASSENHOVEN | (10-986307) | ROBERT ORLENTSTRAAT 2, 2240 MASSENHOVEN" at bounding box center [151, 179] width 128 height 8
click at [86, 173] on input "OMEXOM-SITE MASSENHOVEN | (10-986307) | ROBERT ORLENTSTRAAT 2, 2240 MASSENHOVEN" at bounding box center [86, 172] width 0 height 0
checkbox input "true"
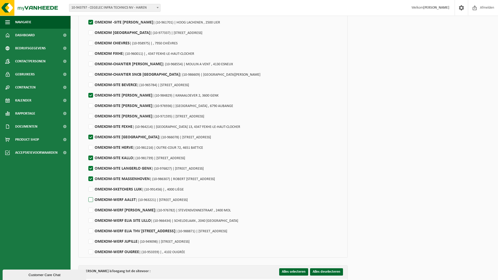
click at [92, 199] on label"] "OMEXOM-WERF AALST | (10-963221) | EREMBODEGEMSTRAAT 2, 9300 AALST" at bounding box center [137, 200] width 100 height 8
click at [86, 194] on input "OMEXOM-WERF AALST | (10-963221) | EREMBODEGEMSTRAAT 2, 9300 AALST" at bounding box center [86, 193] width 0 height 0
checkbox input "true"
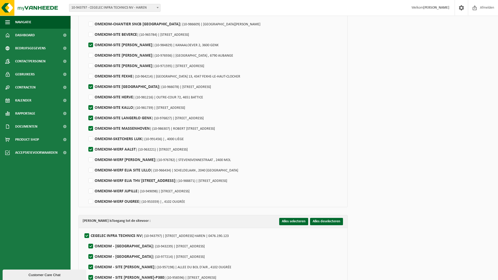
scroll to position [470, 0]
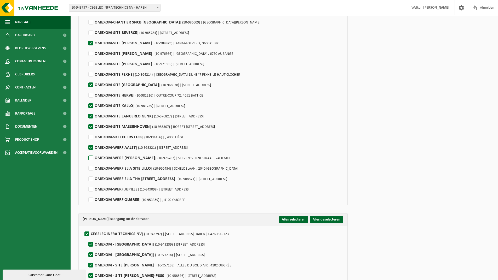
click at [89, 159] on label"] "OMEXOM-WERF ELIA BALEN | (10-976782) | STEVENSVENNESTRAAT , 2400 MOL" at bounding box center [158, 158] width 143 height 8
click at [86, 152] on input "OMEXOM-WERF ELIA BALEN | (10-976782) | STEVENSVENNESTRAAT , 2400 MOL" at bounding box center [86, 152] width 0 height 0
checkbox input "true"
click at [91, 168] on label"] "OMEXOM-WERF ELIA SITE LILLO | (10-966434) | SCHELDELAAN , 2040 ANTWERPEN" at bounding box center [162, 169] width 151 height 8
click at [86, 162] on input "OMEXOM-WERF ELIA SITE LILLO | (10-966434) | SCHELDELAAN , 2040 ANTWERPEN" at bounding box center [86, 162] width 0 height 0
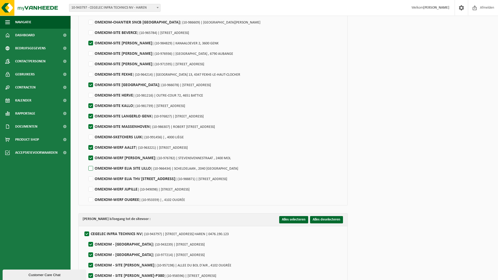
checkbox input "true"
click at [91, 179] on label"] "OMEXOM-WERF ELIA THV EBESLAAN 1 | (10-988871) | EBESLAAN 1, 2960 SINT-JOB-IN-'T…" at bounding box center [157, 179] width 140 height 8
click at [86, 173] on input "OMEXOM-WERF ELIA THV EBESLAAN 1 | (10-988871) | EBESLAAN 1, 2960 SINT-JOB-IN-'T…" at bounding box center [86, 172] width 0 height 0
checkbox input "true"
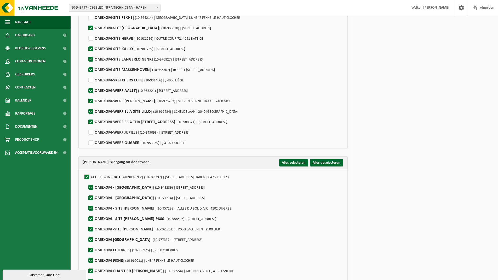
scroll to position [575, 0]
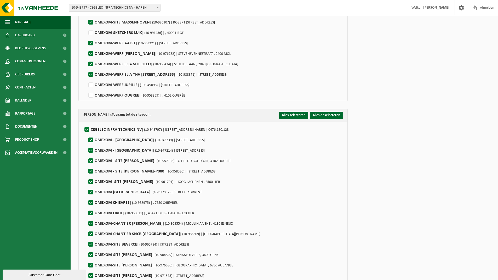
click at [86, 130] on label"] "CEGELEC INFRA TECHNICS NV | (10-943797) | AVENUE DU BOURGET 44, 1130 HAREN | 04…" at bounding box center [155, 130] width 145 height 8
click at [83, 123] on input "CEGELEC INFRA TECHNICS NV | (10-943797) | AVENUE DU BOURGET 44, 1130 HAREN | 04…" at bounding box center [82, 123] width 0 height 0
checkbox input "false"
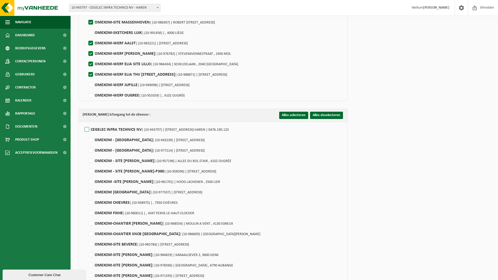
checkbox input "false"
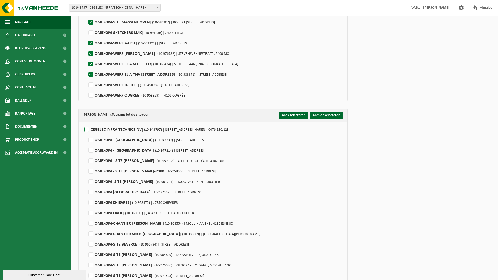
checkbox input "false"
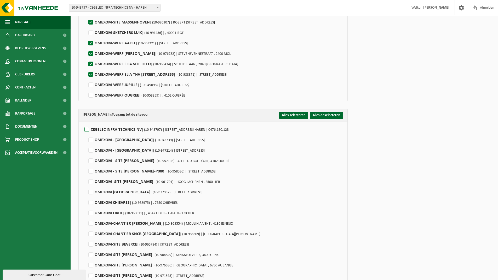
checkbox input "false"
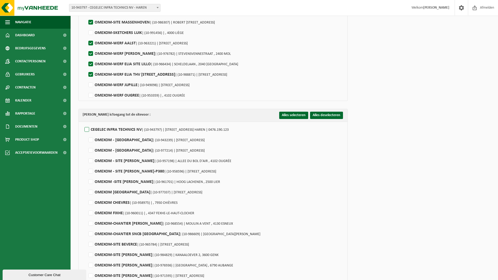
checkbox input "false"
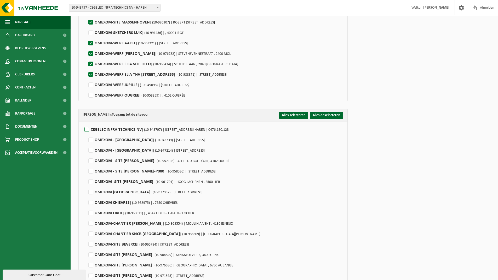
checkbox input "false"
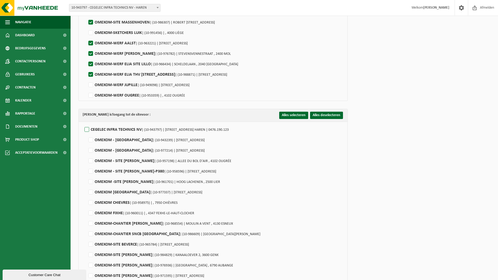
checkbox input "false"
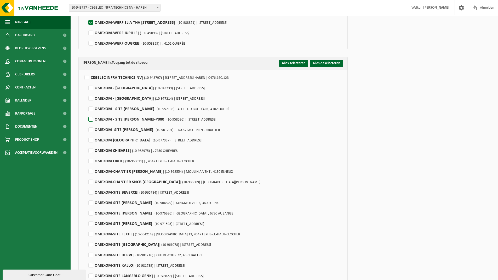
scroll to position [627, 0]
drag, startPoint x: 89, startPoint y: 128, endPoint x: 92, endPoint y: 134, distance: 6.8
click at [89, 129] on label"] "OMEXOM -SITE ELIA LINT | (10-961701) | HOOG LACHENEN , 2500 LIER" at bounding box center [153, 130] width 133 height 8
click at [86, 123] on input "OMEXOM -SITE ELIA LINT | (10-961701) | HOOG LACHENEN , 2500 LIER" at bounding box center [86, 123] width 0 height 0
checkbox input "true"
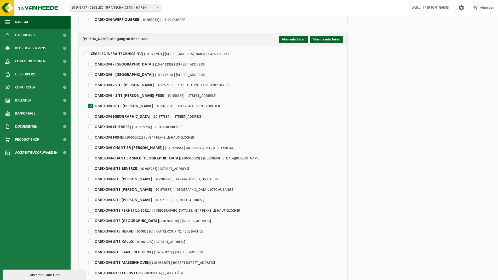
scroll to position [679, 0]
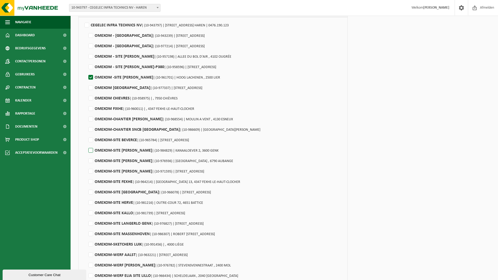
click at [91, 150] on label"] "OMEXOM-SITE ELIA ANDUM | (10-984829) | KANAALOEVER 2, 3600 GENK" at bounding box center [152, 151] width 131 height 8
click at [86, 144] on input "OMEXOM-SITE ELIA ANDUM | (10-984829) | KANAALOEVER 2, 3600 GENK" at bounding box center [86, 144] width 0 height 0
checkbox input "true"
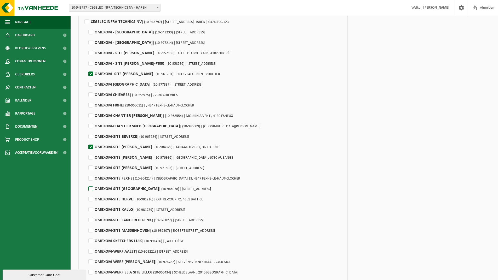
scroll to position [706, 0]
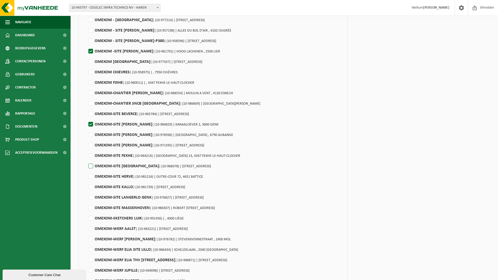
click at [92, 165] on label"] "OMEXOM-SITE GENT | (10-966078) | DENDERMONDSESTEENWEG 406, 9040 SINT-AMANDSBERG" at bounding box center [149, 167] width 124 height 8
click at [86, 160] on input "OMEXOM-SITE GENT | (10-966078) | DENDERMONDSESTEENWEG 406, 9040 SINT-AMANDSBERG" at bounding box center [86, 160] width 0 height 0
checkbox input "true"
click at [93, 186] on label"] "OMEXOM-SITE KALLO | (10-981739) | KAPELDIJKSTRAAT , 9120 KALLO" at bounding box center [136, 187] width 98 height 8
click at [86, 181] on input "OMEXOM-SITE KALLO | (10-981739) | KAPELDIJKSTRAAT , 9120 KALLO" at bounding box center [86, 181] width 0 height 0
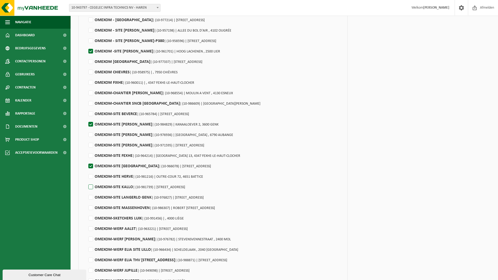
checkbox input "true"
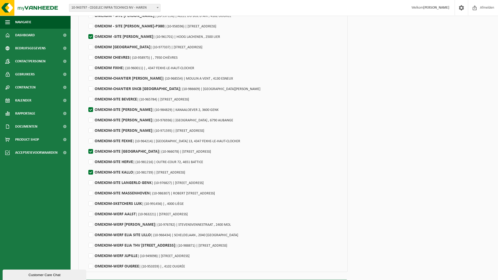
scroll to position [735, 0]
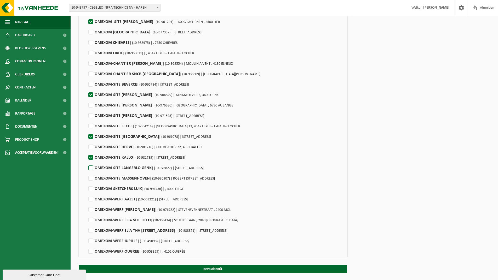
click at [92, 168] on label"] "OMEXOM-SITE LANGERLO GENK | (10-976827) | SWINNENWIJERWEG 3, 3600 GENK" at bounding box center [145, 168] width 116 height 8
click at [86, 162] on input "OMEXOM-SITE LANGERLO GENK | (10-976827) | SWINNENWIJERWEG 3, 3600 GENK" at bounding box center [86, 161] width 0 height 0
checkbox input "true"
click at [92, 177] on label"] "OMEXOM-SITE MASSENHOVEN | (10-986307) | ROBERT ORLENTSTRAAT 2, 2240 MASSENHOVEN" at bounding box center [151, 179] width 128 height 8
click at [86, 172] on input "OMEXOM-SITE MASSENHOVEN | (10-986307) | ROBERT ORLENTSTRAAT 2, 2240 MASSENHOVEN" at bounding box center [86, 172] width 0 height 0
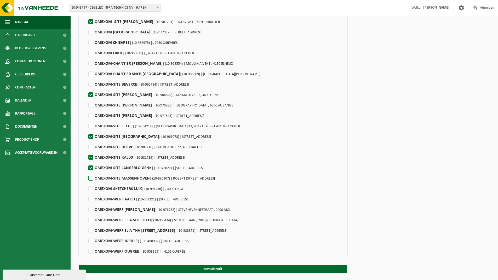
checkbox input "true"
click at [90, 200] on label"] "OMEXOM-WERF AALST | (10-963221) | EREMBODEGEMSTRAAT 2, 9300 AALST" at bounding box center [137, 200] width 100 height 8
click at [86, 193] on input "OMEXOM-WERF AALST | (10-963221) | EREMBODEGEMSTRAAT 2, 9300 AALST" at bounding box center [86, 193] width 0 height 0
checkbox input "true"
click at [90, 209] on label"] "OMEXOM-WERF ELIA BALEN | (10-976782) | STEVENSVENNESTRAAT , 2400 MOL" at bounding box center [158, 210] width 143 height 8
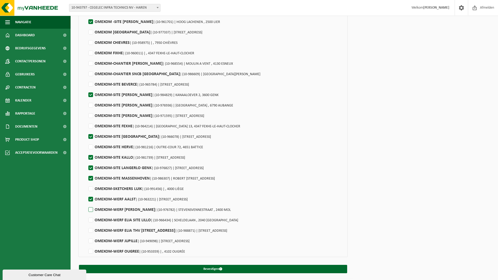
click at [86, 204] on input "OMEXOM-WERF ELIA BALEN | (10-976782) | STEVENSVENNESTRAAT , 2400 MOL" at bounding box center [86, 203] width 0 height 0
checkbox input "true"
click at [89, 219] on label"] "OMEXOM-WERF ELIA SITE LILLO | (10-966434) | SCHELDELAAN , 2040 ANTWERPEN" at bounding box center [162, 221] width 151 height 8
click at [86, 214] on input "OMEXOM-WERF ELIA SITE LILLO | (10-966434) | SCHELDELAAN , 2040 ANTWERPEN" at bounding box center [86, 214] width 0 height 0
checkbox input "true"
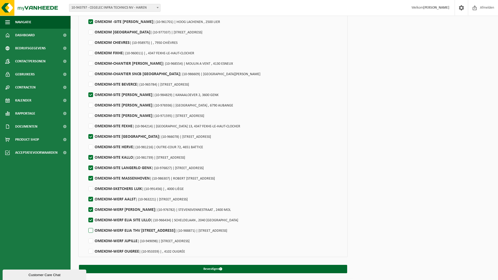
click at [92, 230] on label"] "OMEXOM-WERF ELIA THV EBESLAAN 1 | (10-988871) | EBESLAAN 1, 2960 SINT-JOB-IN-'T…" at bounding box center [157, 231] width 140 height 8
click at [86, 224] on input "OMEXOM-WERF ELIA THV EBESLAAN 1 | (10-988871) | EBESLAAN 1, 2960 SINT-JOB-IN-'T…" at bounding box center [86, 224] width 0 height 0
checkbox input "true"
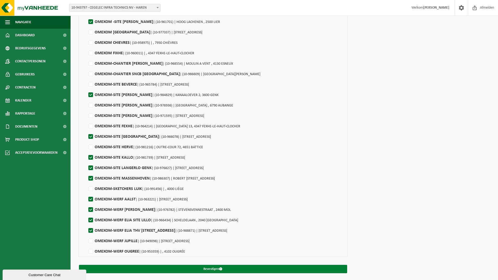
click at [209, 266] on button "Bevestigen" at bounding box center [213, 269] width 268 height 8
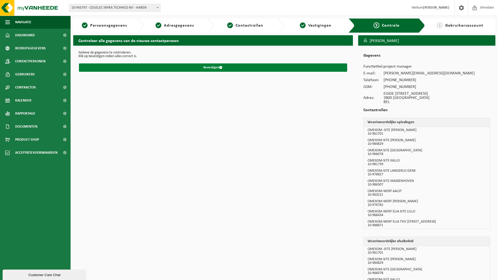
click at [201, 69] on button "Bevestigen" at bounding box center [213, 67] width 268 height 8
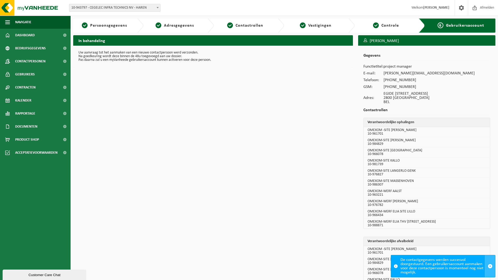
click at [490, 266] on span "button" at bounding box center [490, 266] width 5 height 5
